Goal: Information Seeking & Learning: Learn about a topic

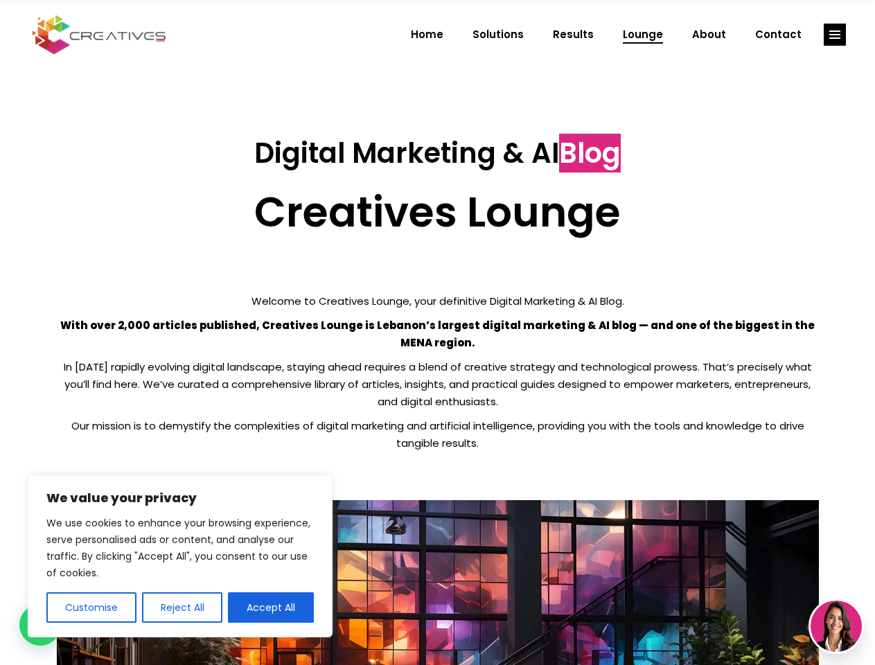
click at [437, 332] on p "With over 2,000 articles published, Creatives Lounge is Lebanon’s largest digit…" at bounding box center [438, 334] width 762 height 35
click at [91, 607] on button "Customise" at bounding box center [91, 607] width 90 height 30
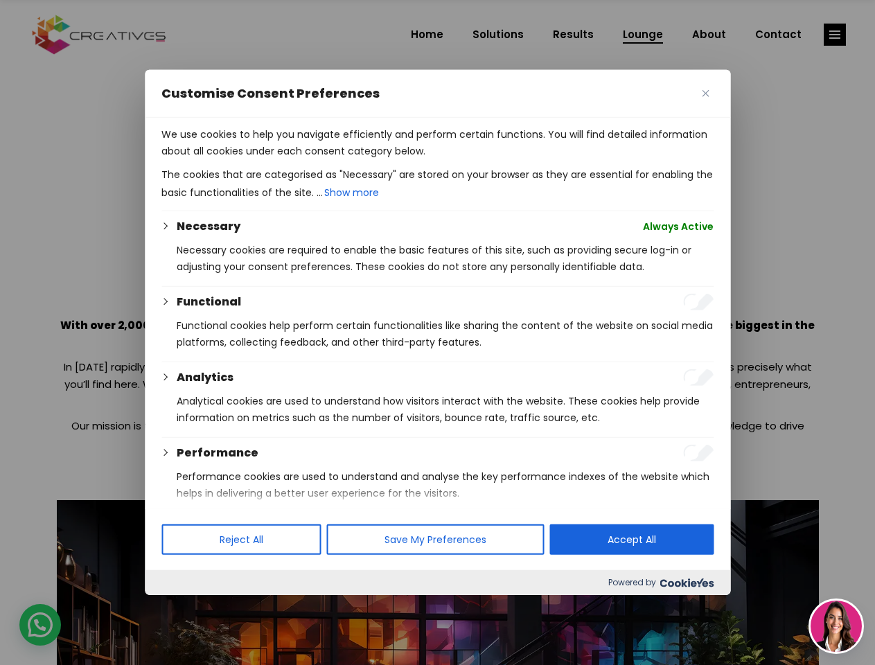
click at [181, 607] on div at bounding box center [437, 332] width 875 height 665
click at [835, 35] on div at bounding box center [437, 332] width 875 height 665
click at [836, 626] on img at bounding box center [835, 626] width 51 height 51
